Goal: Transaction & Acquisition: Purchase product/service

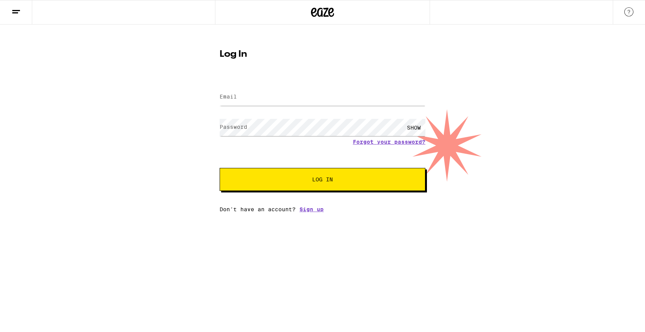
click at [278, 107] on div at bounding box center [322, 97] width 206 height 23
click at [275, 97] on input "Email" at bounding box center [322, 97] width 206 height 17
type input "[EMAIL_ADDRESS][DOMAIN_NAME]"
click at [219, 168] on button "Log In" at bounding box center [322, 179] width 206 height 23
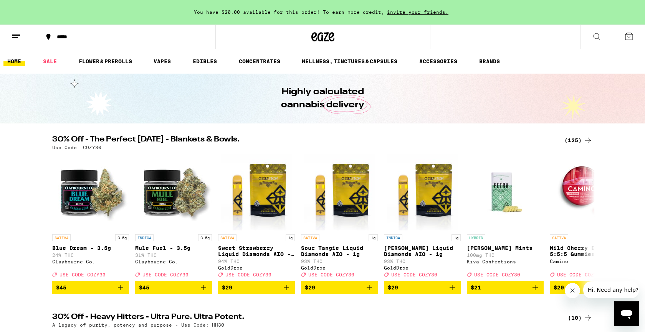
click at [634, 37] on button at bounding box center [628, 37] width 32 height 24
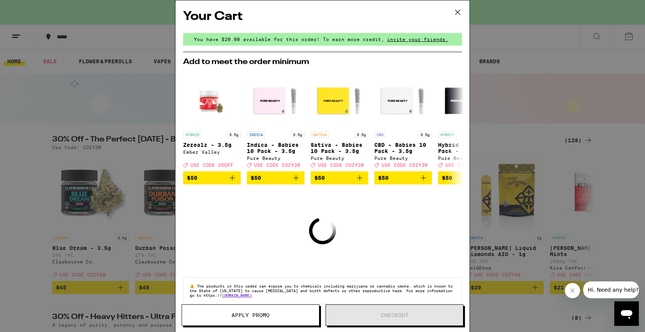
click at [460, 12] on icon at bounding box center [458, 13] width 12 height 12
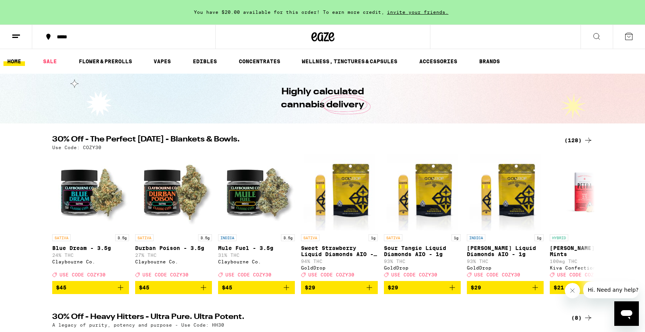
click at [14, 41] on button at bounding box center [16, 37] width 32 height 24
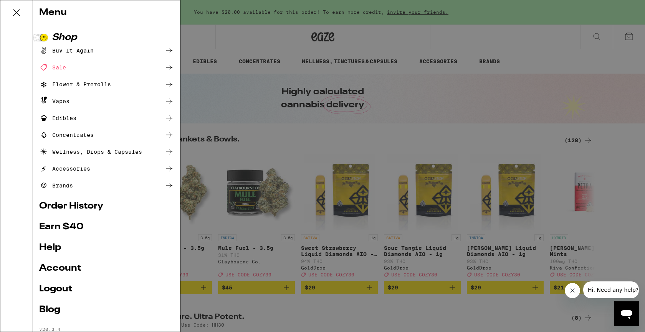
click at [205, 23] on div "Menu Shop Buy It Again Sale Flower & Prerolls Vapes Edibles Concentrates Wellne…" at bounding box center [322, 166] width 645 height 332
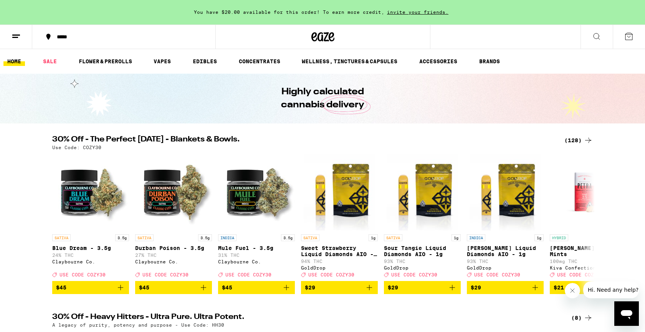
click at [66, 35] on div "*****" at bounding box center [128, 36] width 151 height 5
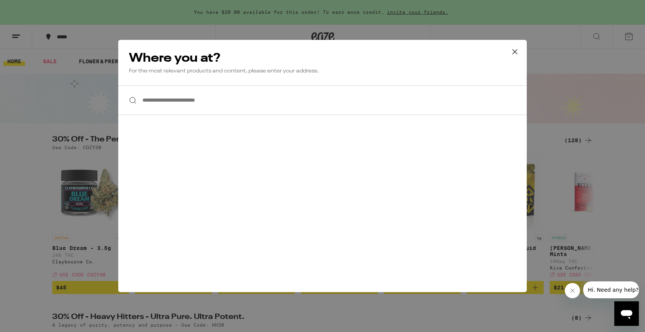
click at [226, 105] on input "**********" at bounding box center [322, 101] width 408 height 30
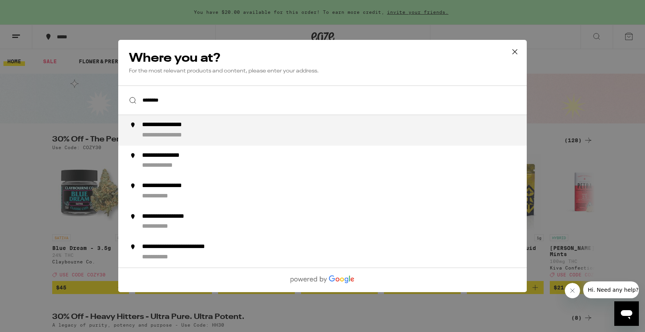
click at [219, 130] on div "**********" at bounding box center [337, 130] width 391 height 18
type input "**********"
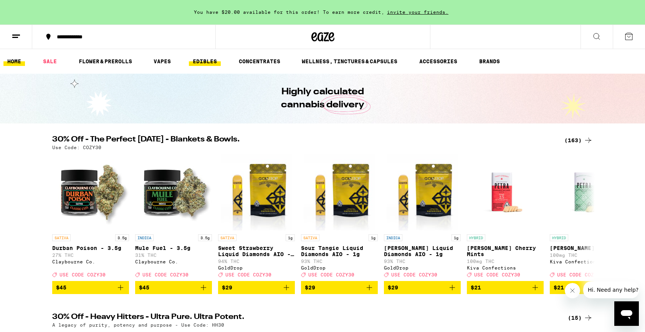
click at [210, 61] on link "EDIBLES" at bounding box center [205, 61] width 32 height 9
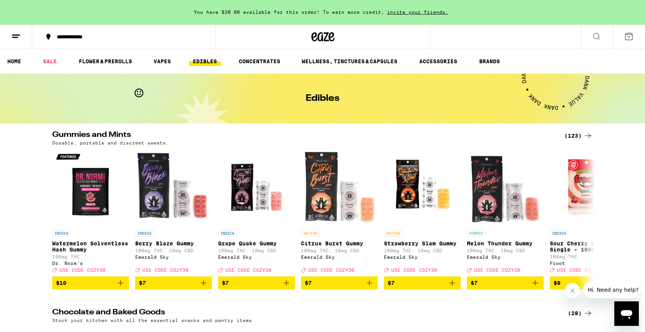
click at [15, 37] on line at bounding box center [15, 37] width 6 height 0
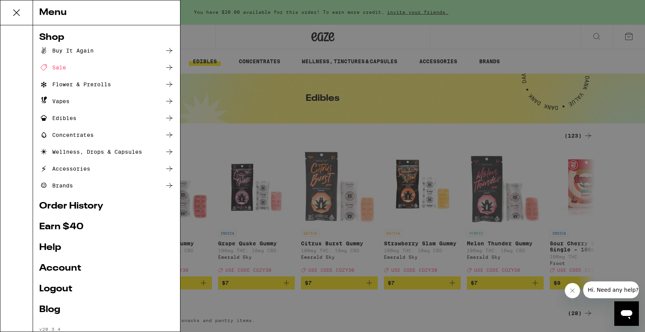
click at [74, 46] on div "Buy It Again" at bounding box center [66, 50] width 54 height 9
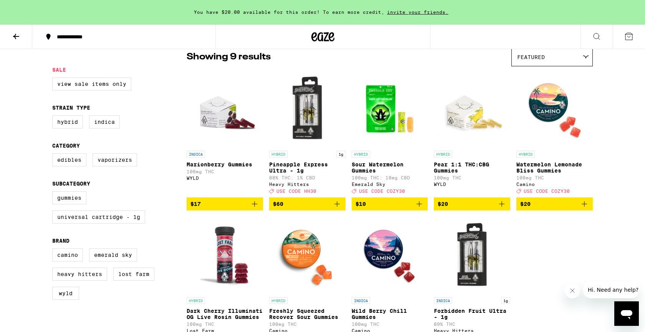
scroll to position [66, 0]
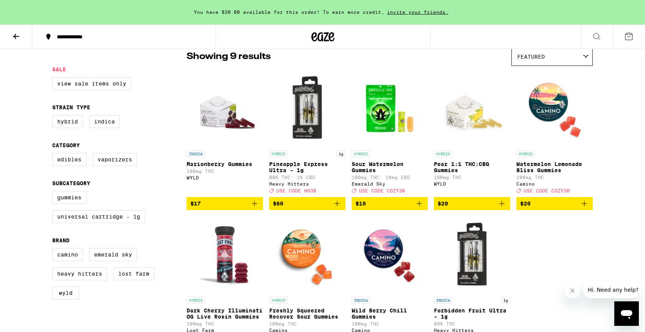
click at [502, 208] on icon "Add to bag" at bounding box center [501, 203] width 9 height 9
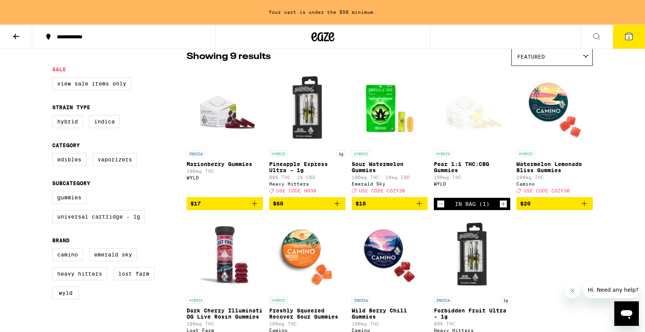
click at [502, 208] on icon "Increment" at bounding box center [503, 204] width 7 height 9
click at [583, 208] on icon "Add to bag" at bounding box center [583, 203] width 9 height 9
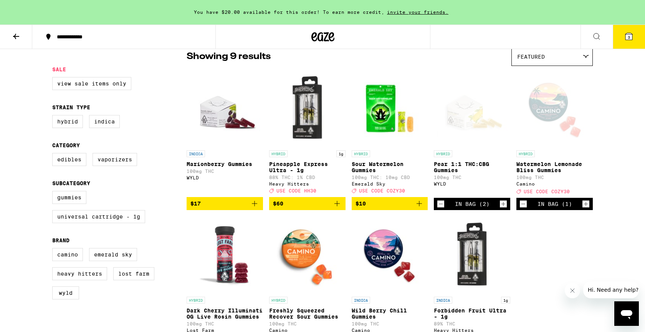
click at [421, 208] on icon "Add to bag" at bounding box center [418, 203] width 9 height 9
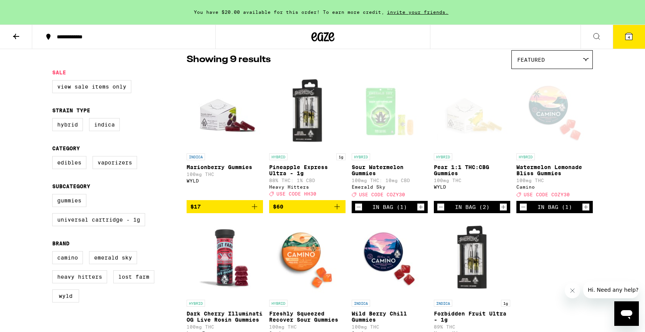
scroll to position [63, 0]
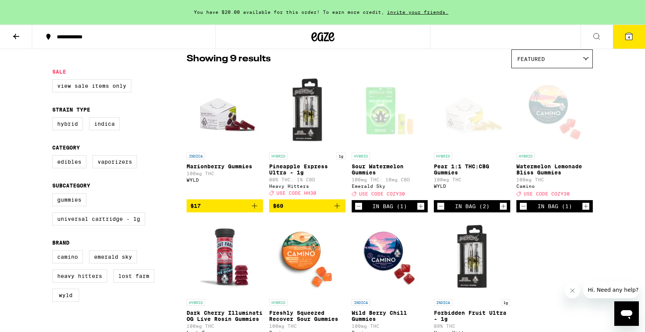
click at [17, 35] on icon at bounding box center [16, 36] width 9 height 9
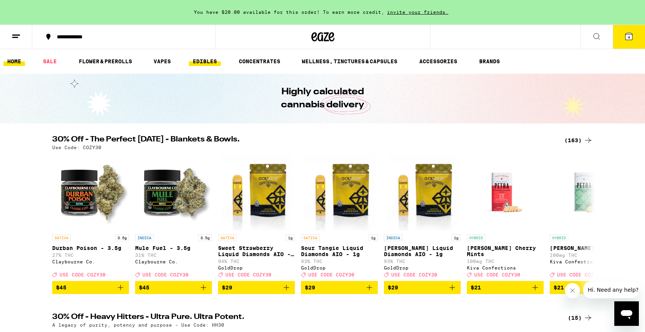
click at [203, 64] on link "EDIBLES" at bounding box center [205, 61] width 32 height 9
click at [203, 61] on link "EDIBLES" at bounding box center [205, 61] width 32 height 9
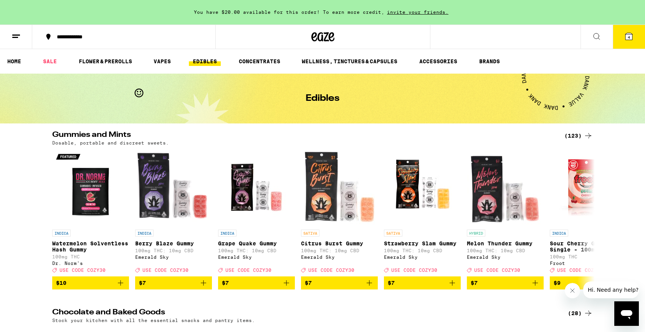
click at [18, 36] on icon at bounding box center [16, 36] width 9 height 9
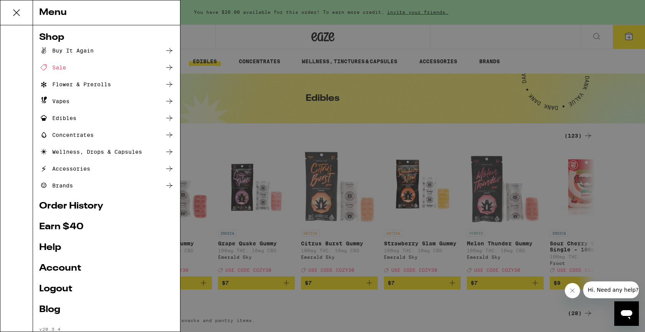
click at [59, 116] on div "Edibles" at bounding box center [57, 118] width 37 height 9
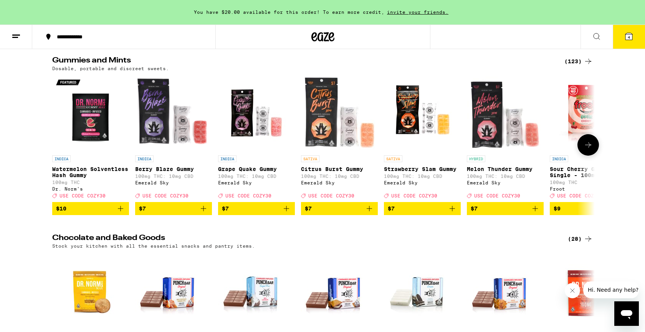
scroll to position [74, 0]
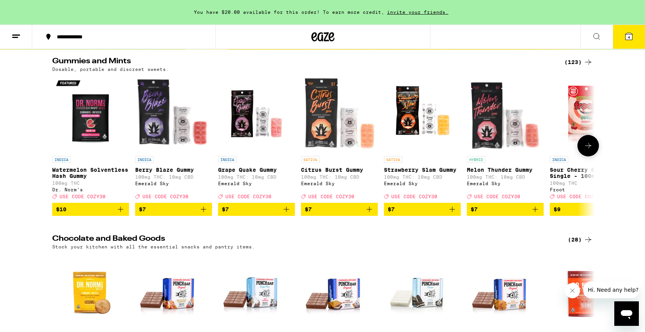
click at [591, 149] on icon at bounding box center [587, 145] width 9 height 9
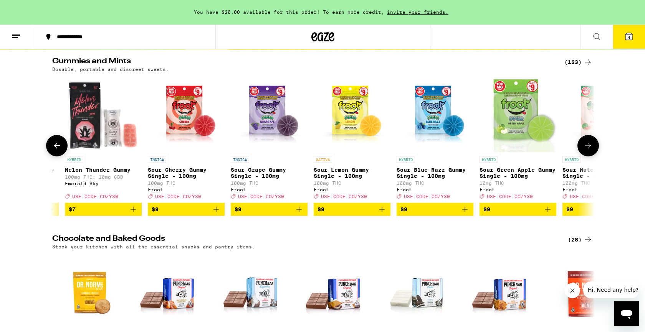
click at [591, 149] on icon at bounding box center [587, 145] width 9 height 9
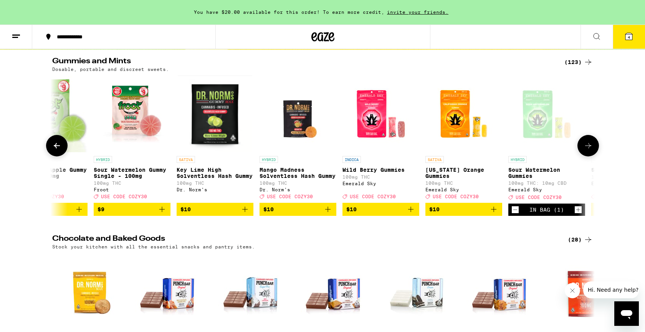
click at [591, 149] on icon at bounding box center [587, 145] width 9 height 9
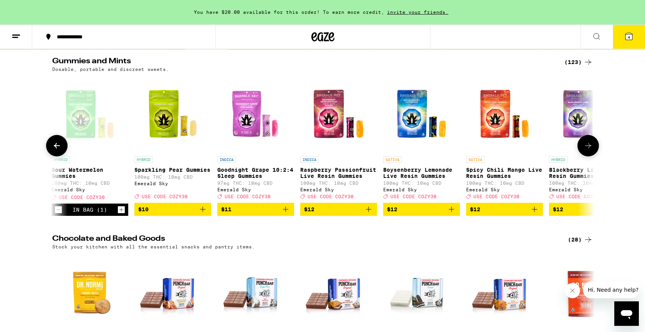
click at [591, 149] on icon at bounding box center [587, 145] width 9 height 9
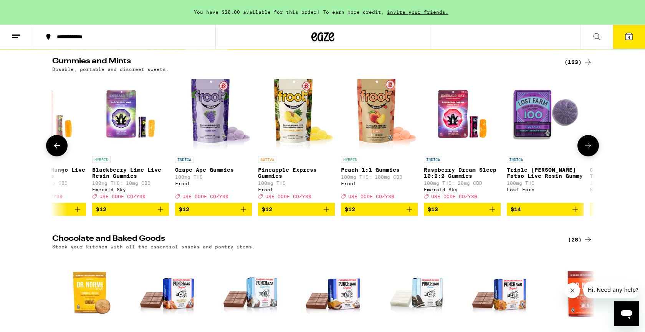
click at [591, 149] on icon at bounding box center [587, 145] width 9 height 9
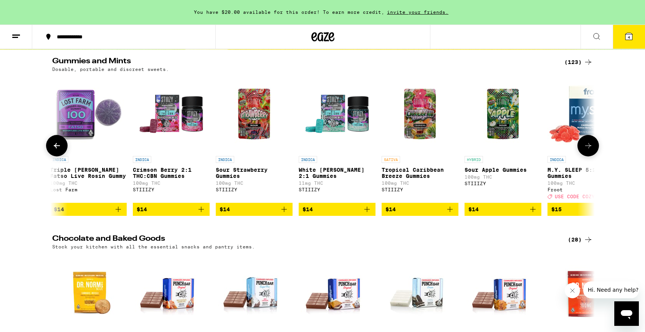
click at [591, 149] on icon at bounding box center [587, 145] width 9 height 9
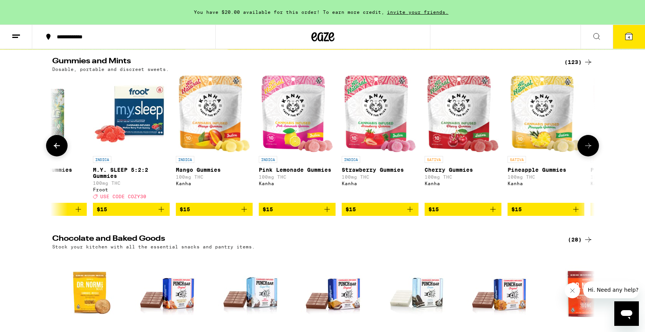
scroll to position [0, 2697]
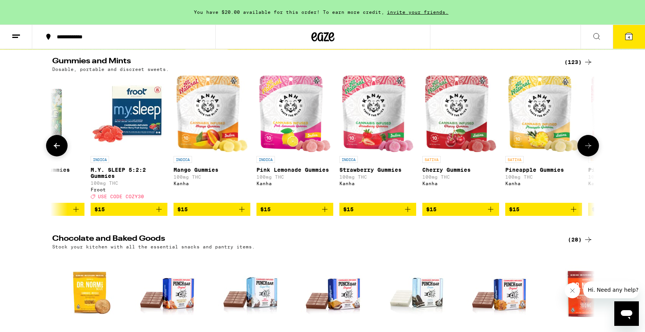
click at [297, 142] on img "Open page for Pink Lemonade Gummies from Kanha" at bounding box center [295, 114] width 72 height 77
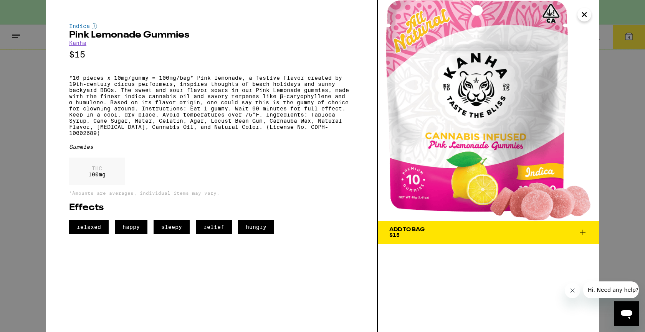
click at [586, 16] on icon "Close" at bounding box center [584, 15] width 4 height 4
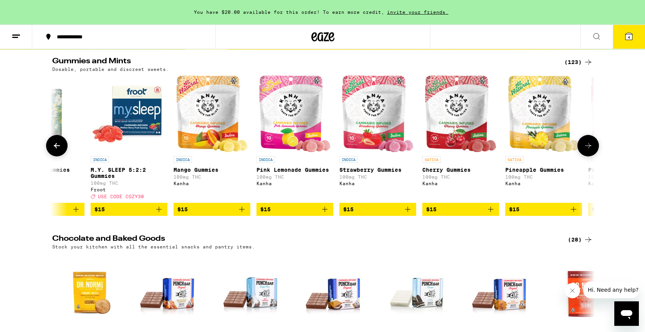
click at [586, 150] on icon at bounding box center [587, 145] width 9 height 9
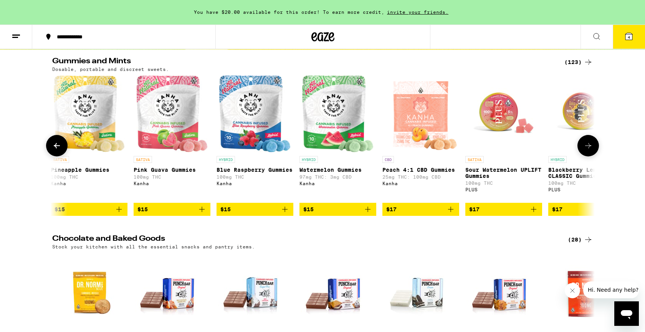
scroll to position [0, 3154]
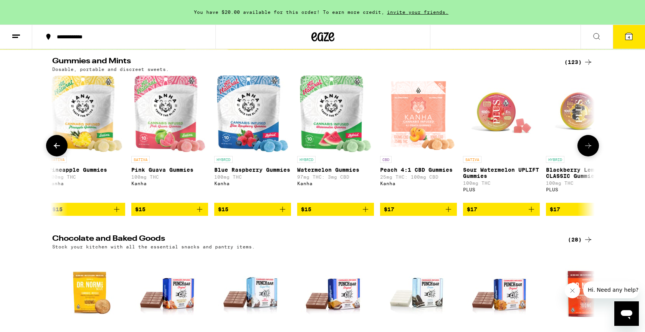
click at [346, 124] on img "Open page for Watermelon Gummies from Kanha" at bounding box center [336, 114] width 72 height 77
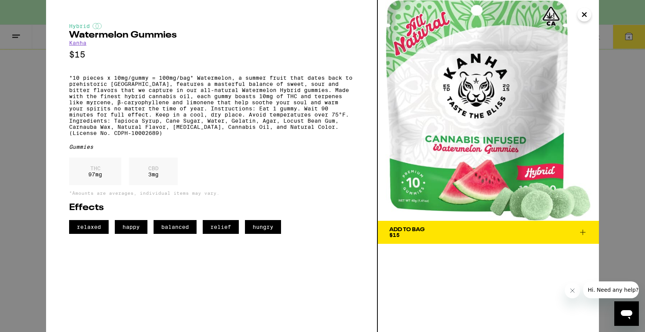
click at [588, 230] on button "Add To Bag $15" at bounding box center [488, 232] width 221 height 23
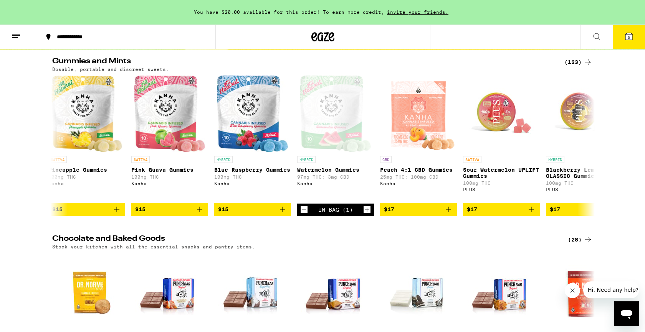
click at [627, 41] on button "5" at bounding box center [628, 37] width 32 height 24
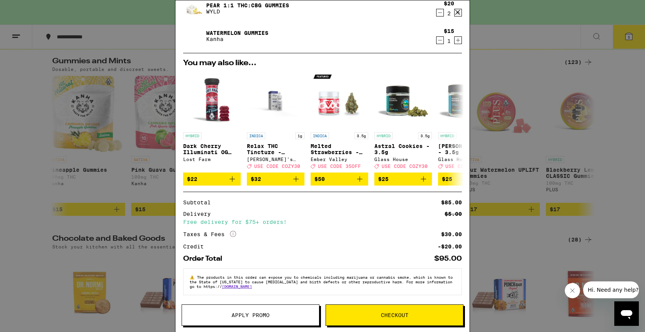
scroll to position [115, 0]
click at [261, 316] on span "Apply Promo" at bounding box center [250, 315] width 38 height 5
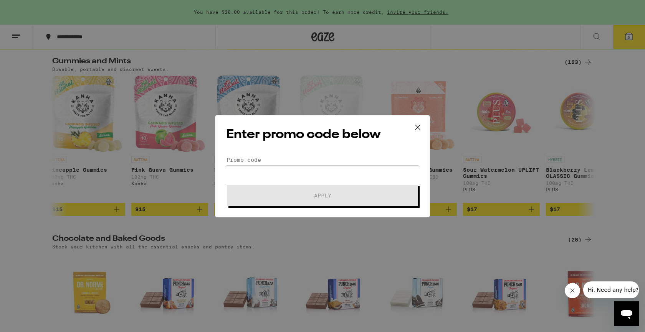
click at [317, 156] on input "Promo Code" at bounding box center [322, 160] width 193 height 12
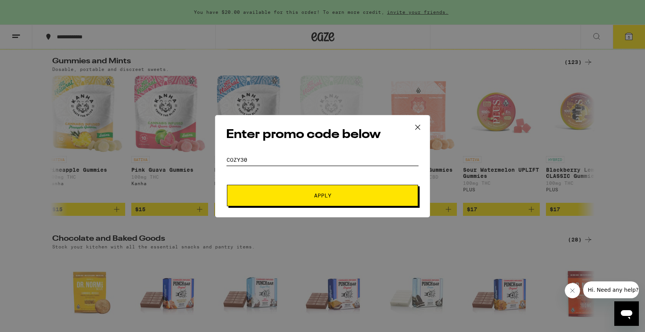
type input "cozy30"
click at [329, 205] on button "Apply" at bounding box center [322, 195] width 191 height 21
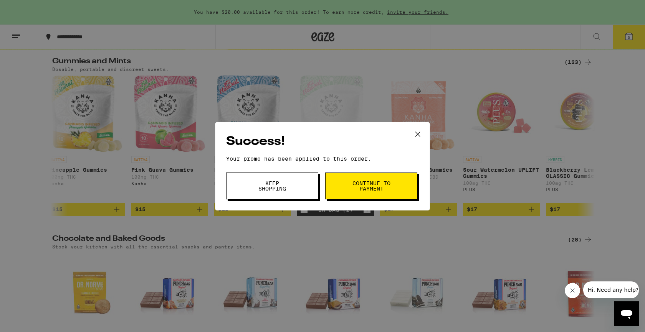
click at [357, 185] on span "Continue to payment" at bounding box center [370, 186] width 39 height 11
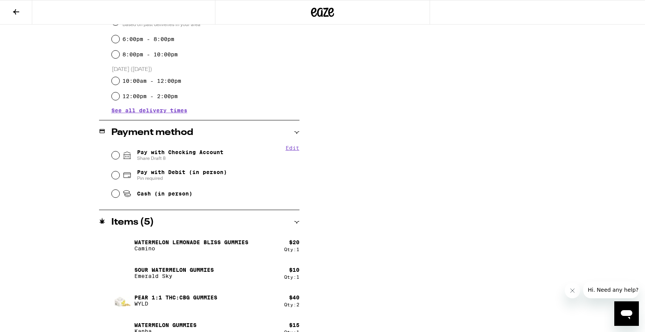
scroll to position [236, 0]
click at [118, 155] on input "Pay with Checking Account Share Draft 8" at bounding box center [116, 155] width 8 height 8
radio input "true"
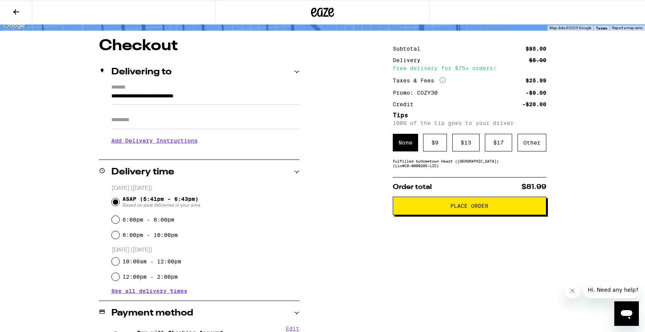
scroll to position [54, 0]
click at [438, 148] on div "$ 9" at bounding box center [435, 143] width 24 height 18
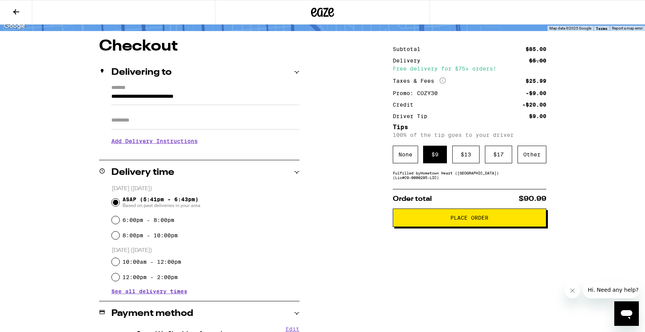
click at [471, 221] on span "Place Order" at bounding box center [469, 217] width 38 height 5
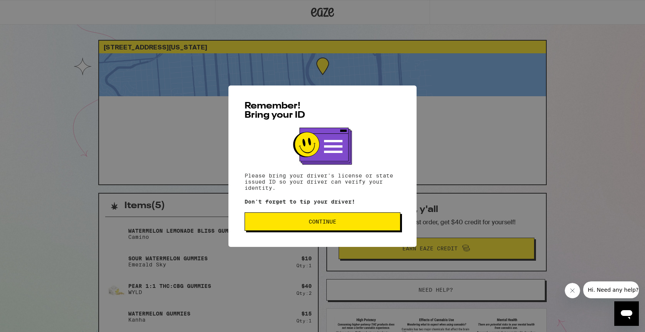
click at [334, 223] on span "Continue" at bounding box center [323, 221] width 28 height 5
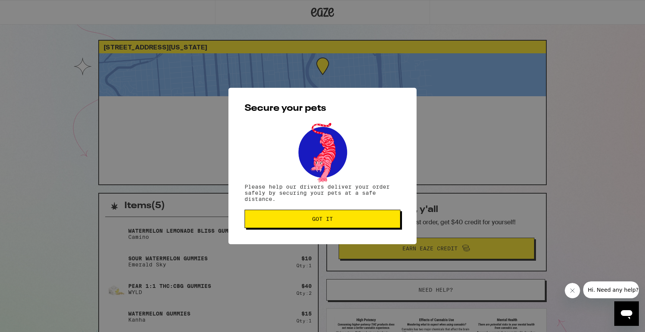
click at [323, 222] on span "Got it" at bounding box center [322, 218] width 21 height 5
